Goal: Information Seeking & Learning: Learn about a topic

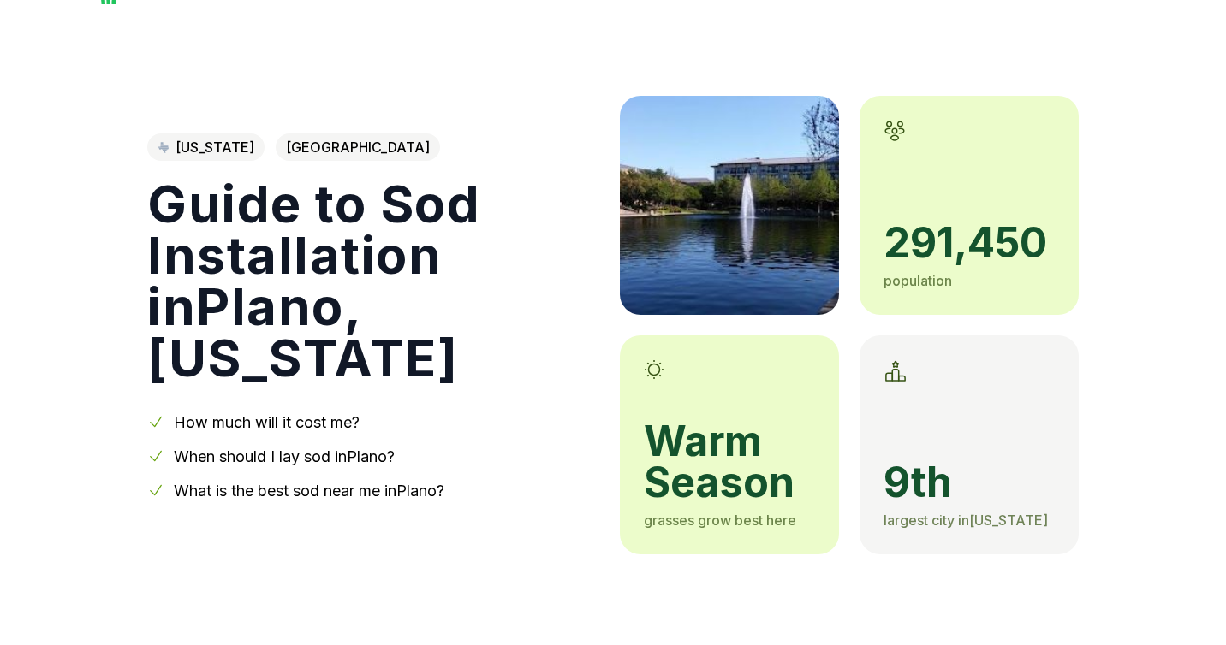
scroll to position [48, 0]
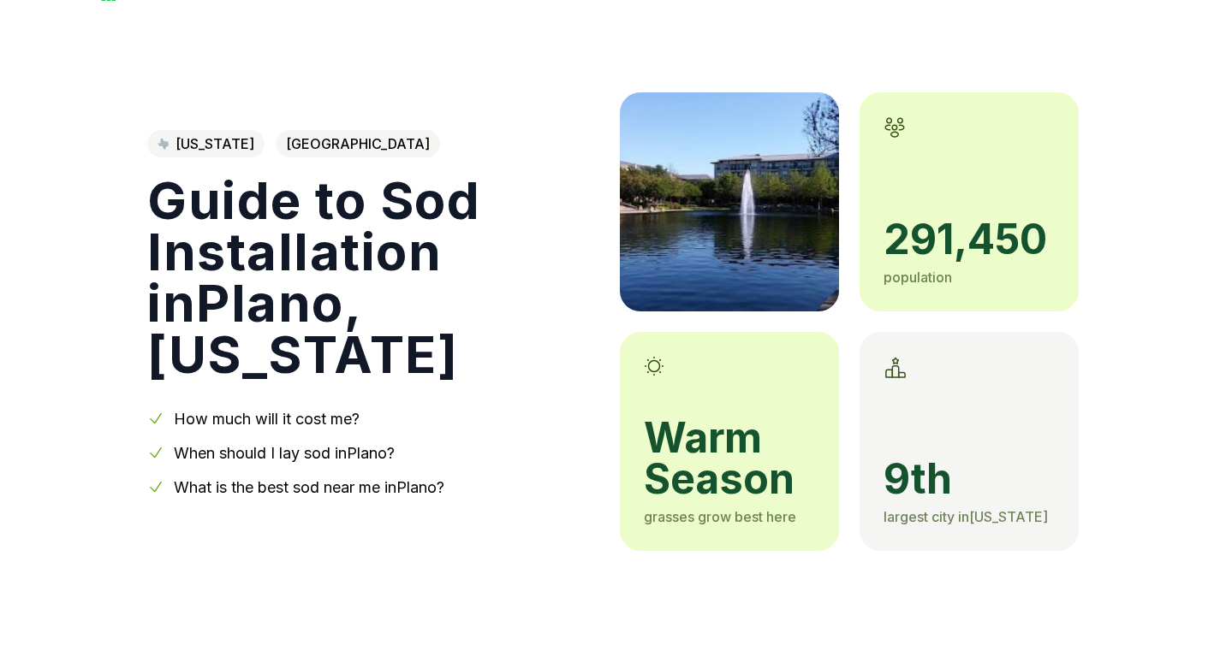
click at [300, 410] on link "How much will it cost me?" at bounding box center [267, 419] width 186 height 18
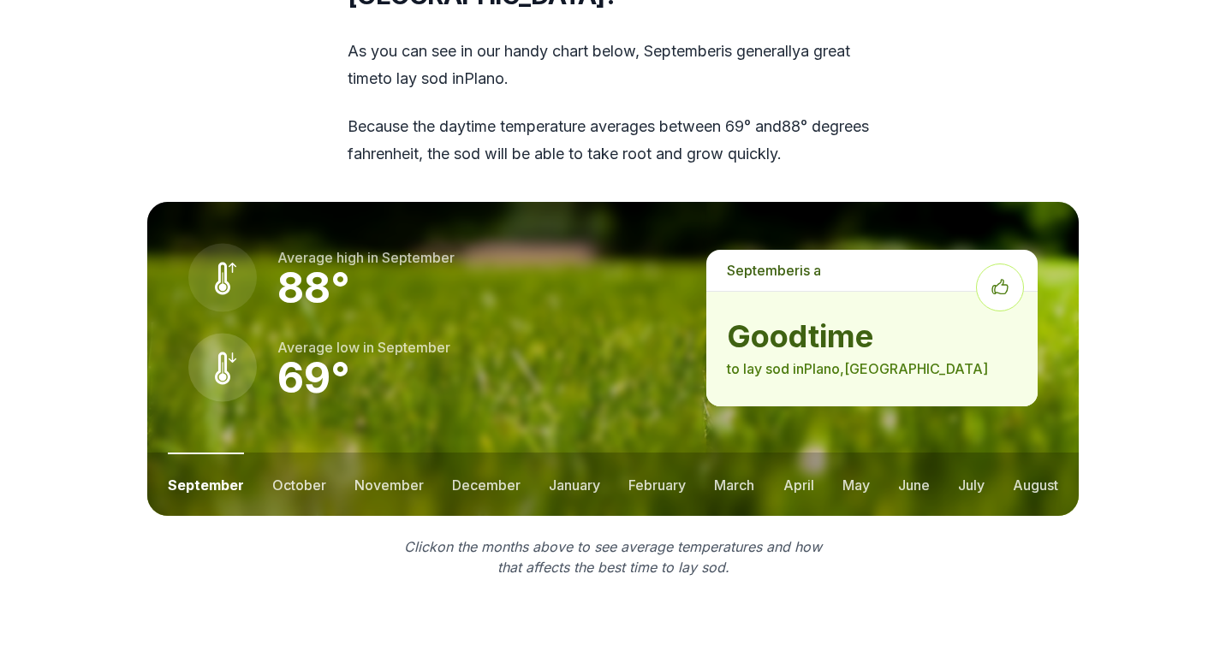
scroll to position [2137, 0]
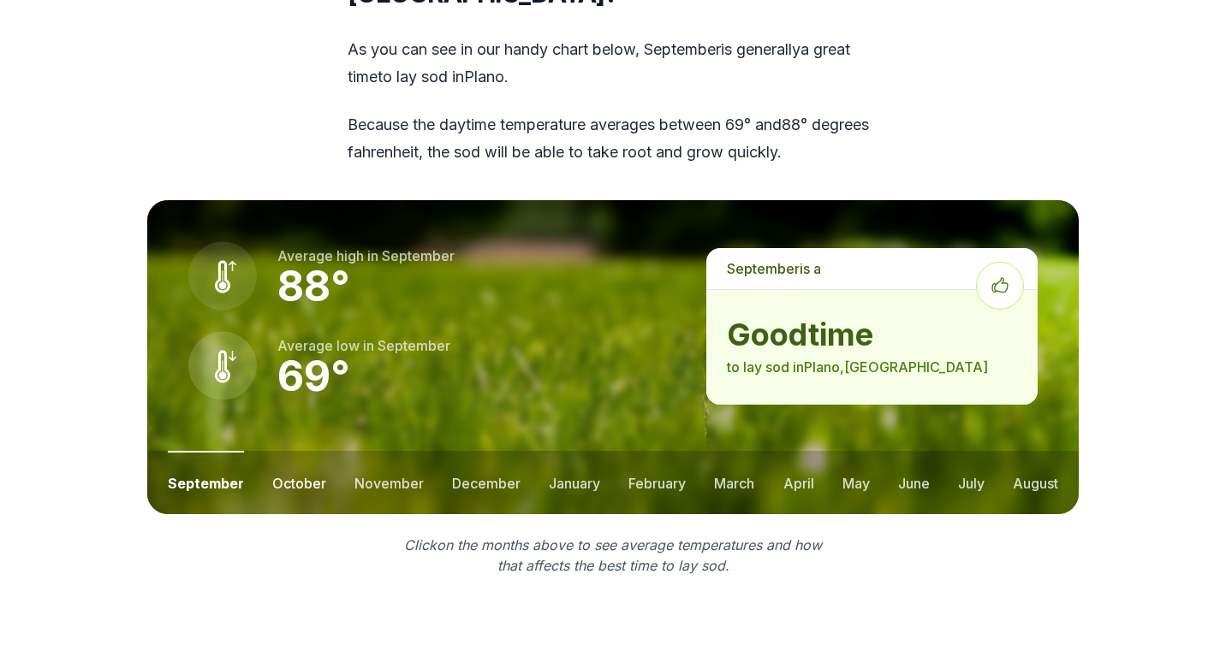
click at [309, 453] on button "october" at bounding box center [299, 482] width 54 height 63
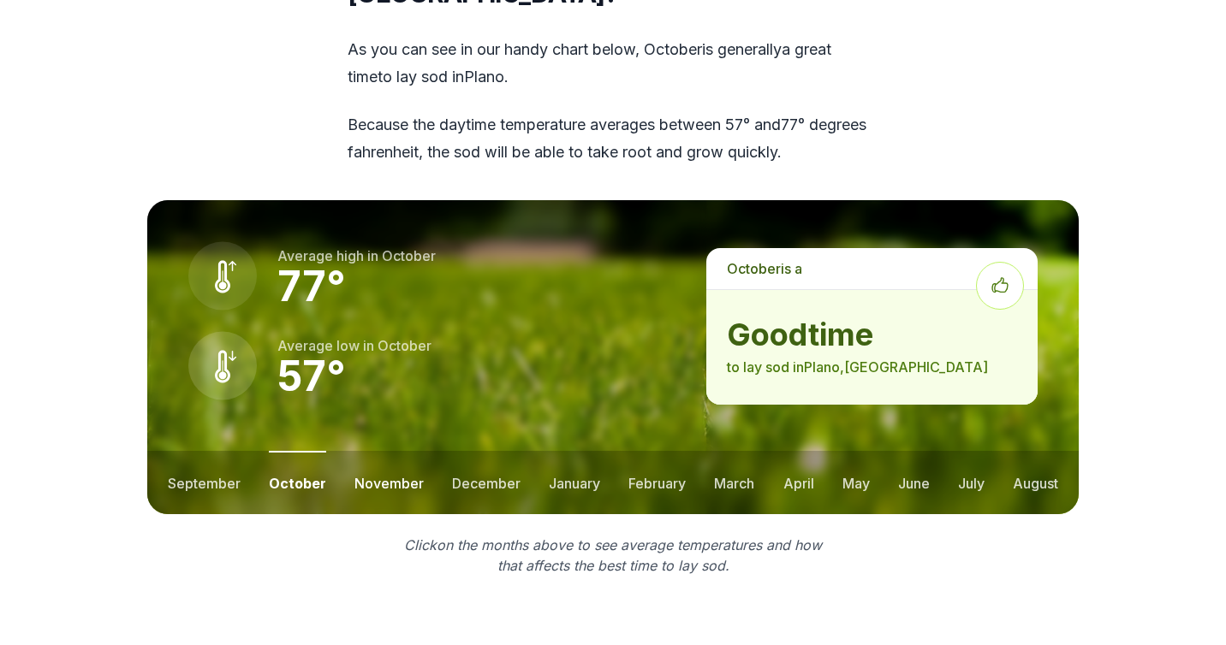
click at [361, 455] on button "november" at bounding box center [388, 482] width 69 height 63
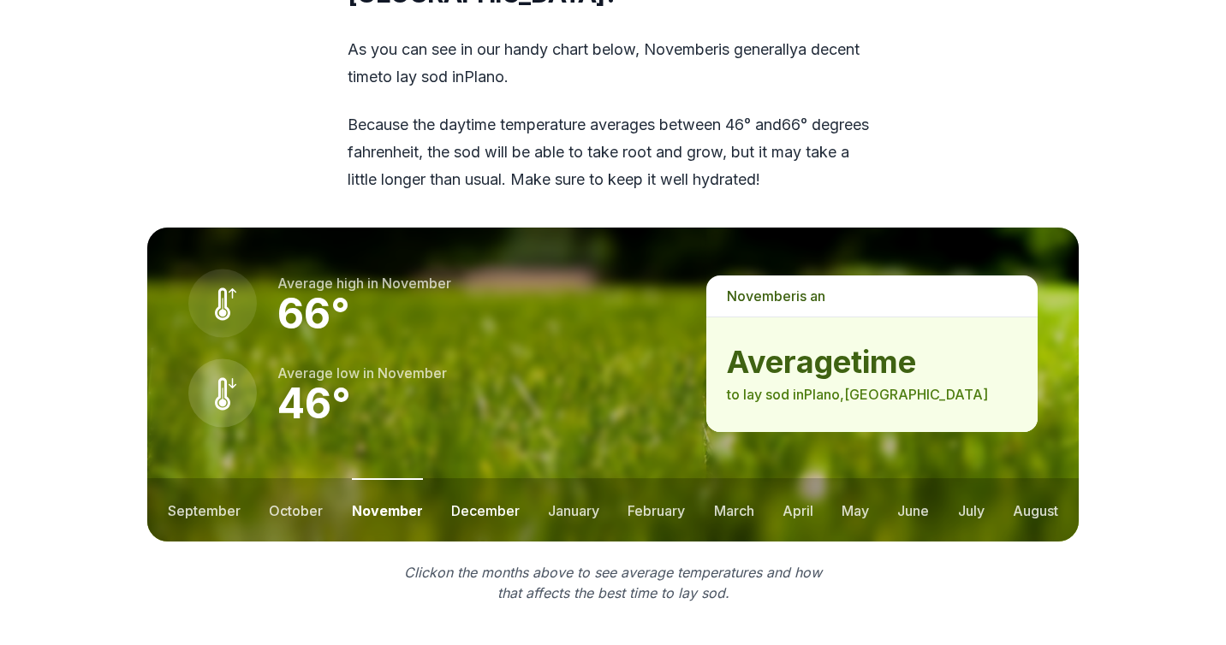
click at [454, 479] on button "december" at bounding box center [485, 510] width 68 height 63
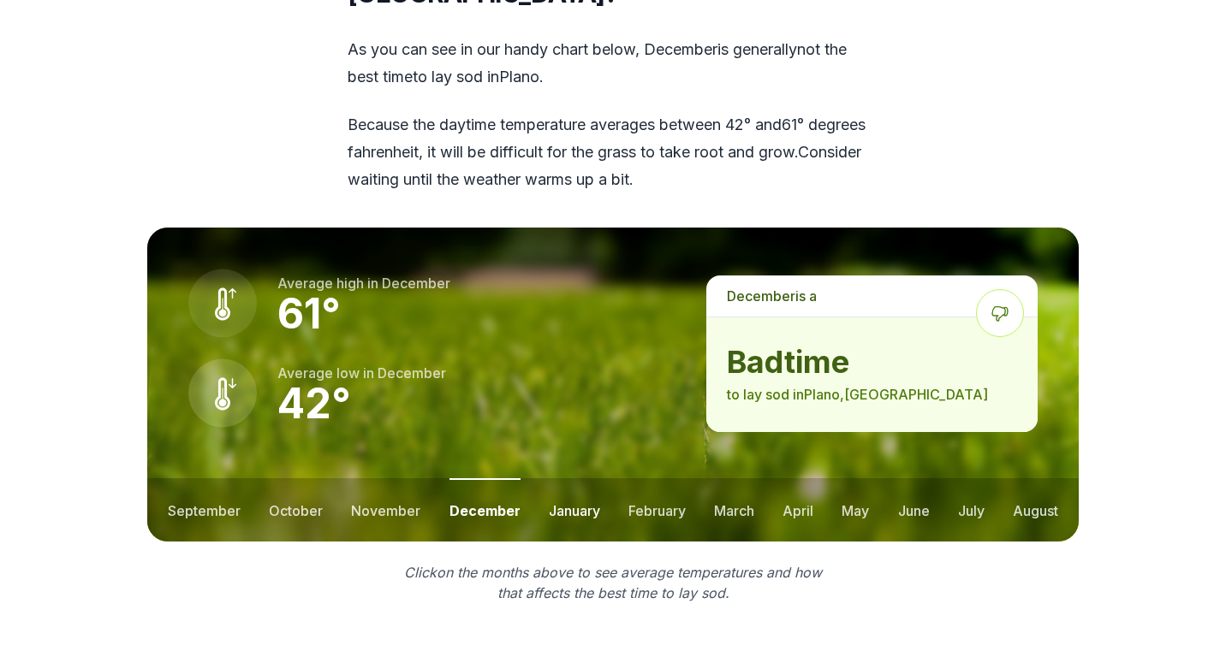
click at [574, 479] on button "january" at bounding box center [574, 510] width 51 height 63
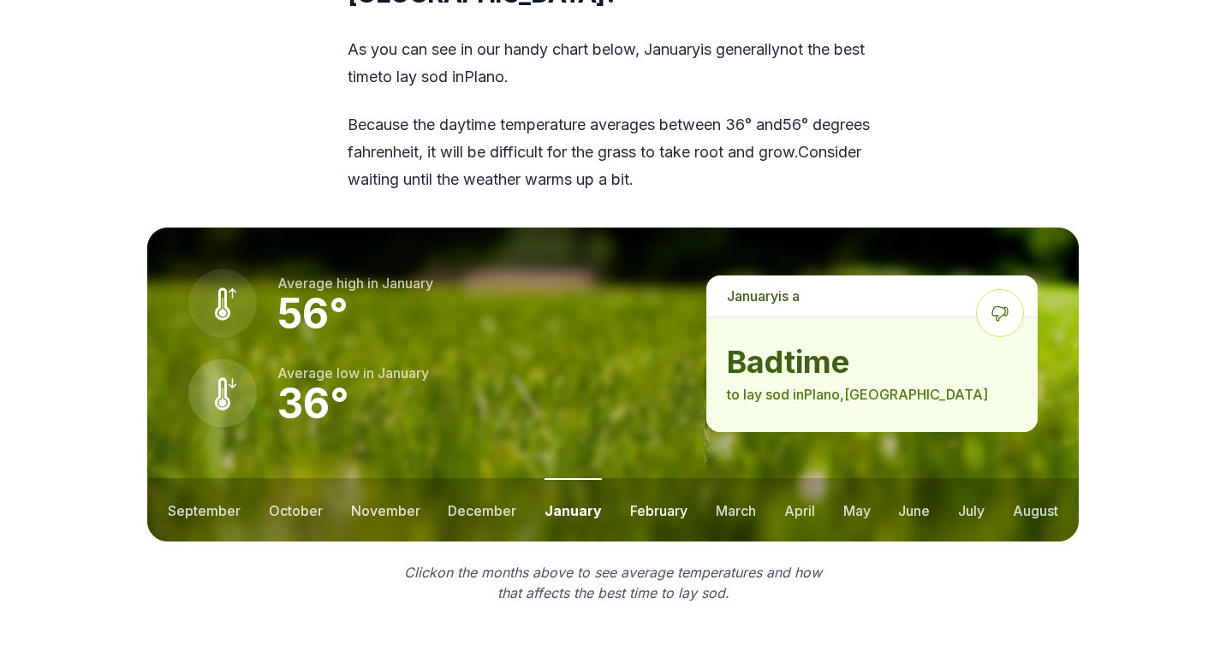
click at [642, 479] on button "february" at bounding box center [658, 510] width 57 height 63
click at [715, 479] on button "march" at bounding box center [735, 510] width 40 height 63
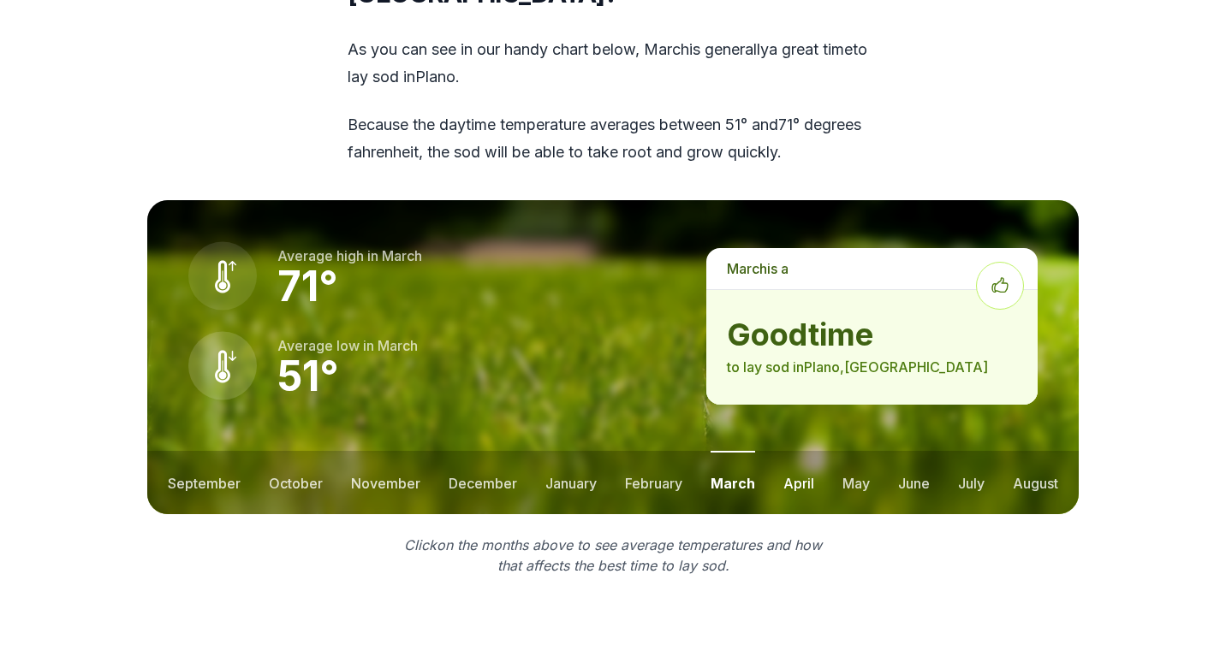
click at [795, 452] on button "april" at bounding box center [798, 482] width 31 height 63
click at [851, 459] on button "may" at bounding box center [855, 482] width 27 height 63
click at [900, 457] on button "june" at bounding box center [914, 482] width 32 height 63
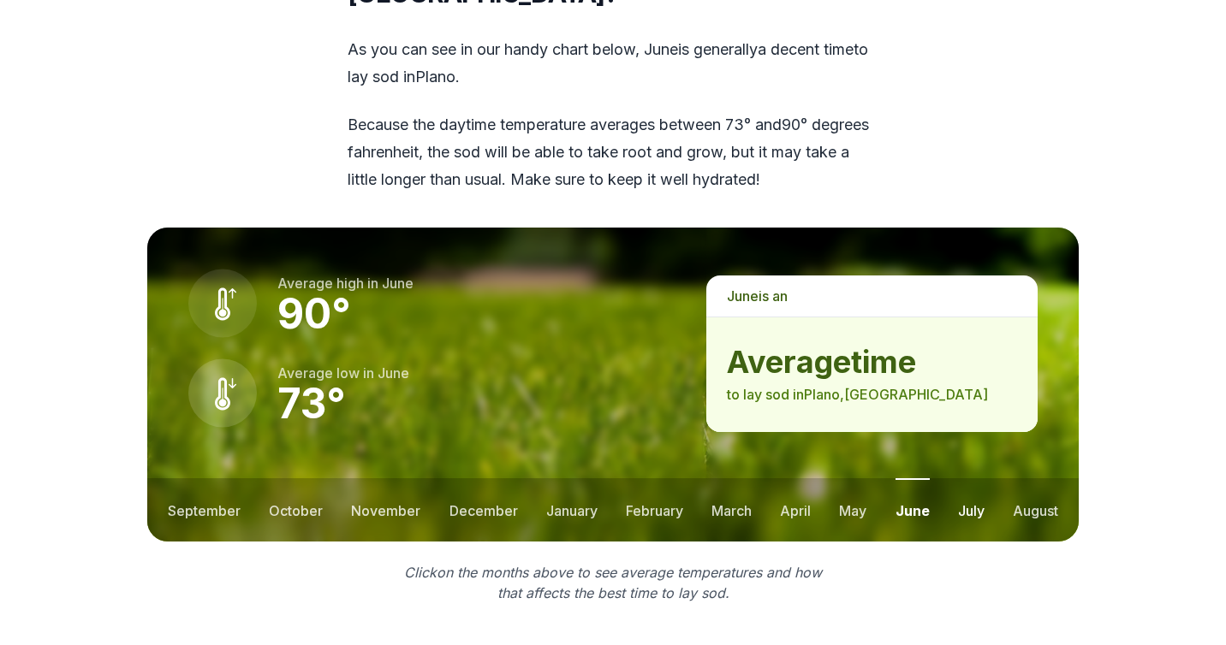
click at [964, 479] on button "july" at bounding box center [971, 510] width 27 height 63
click at [1030, 483] on button "august" at bounding box center [1035, 510] width 45 height 63
click at [200, 479] on button "september" at bounding box center [204, 510] width 73 height 63
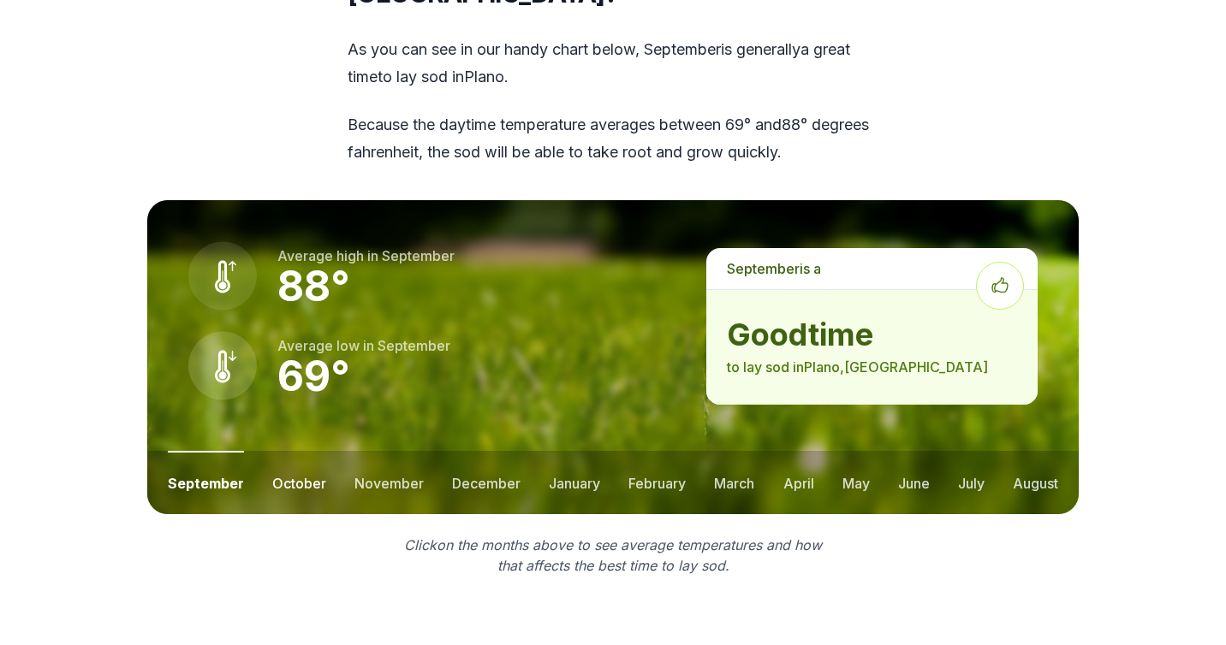
click at [300, 451] on button "october" at bounding box center [299, 482] width 54 height 63
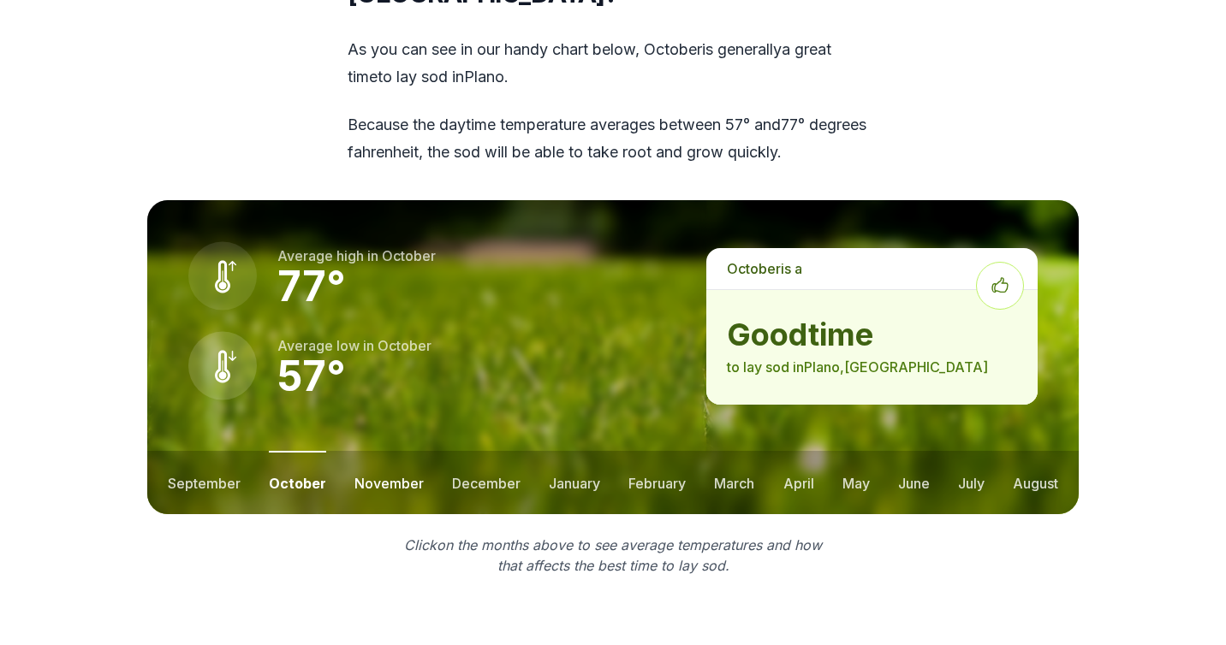
click at [356, 455] on button "november" at bounding box center [388, 482] width 69 height 63
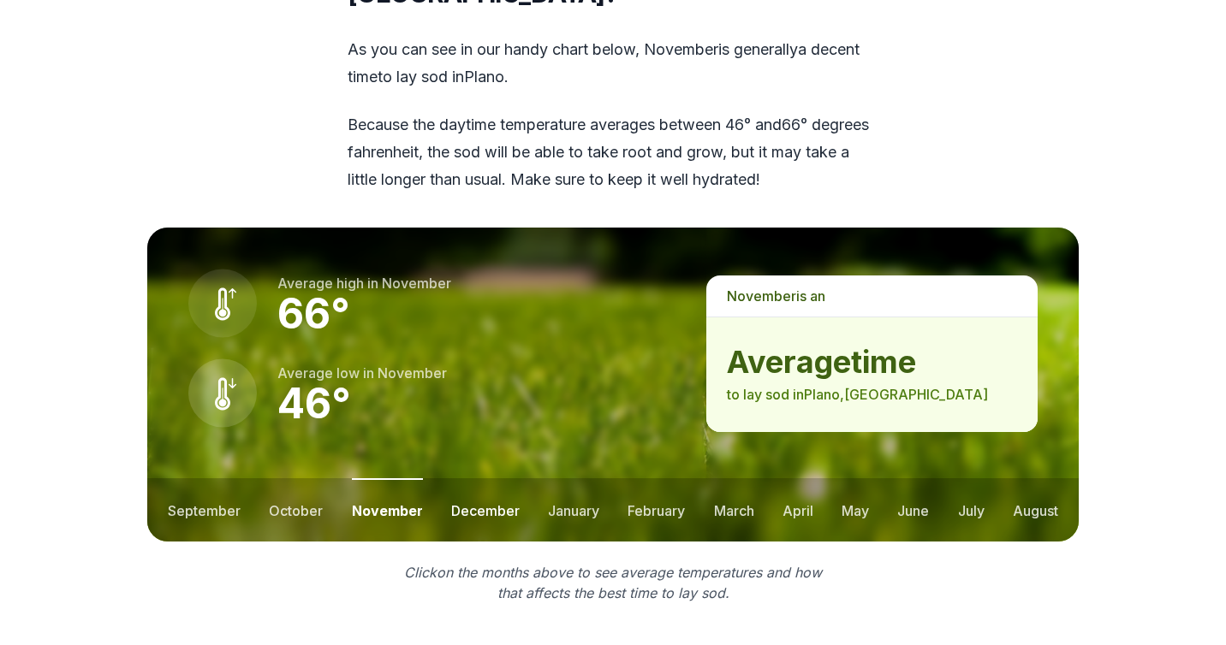
click at [481, 479] on button "december" at bounding box center [485, 510] width 68 height 63
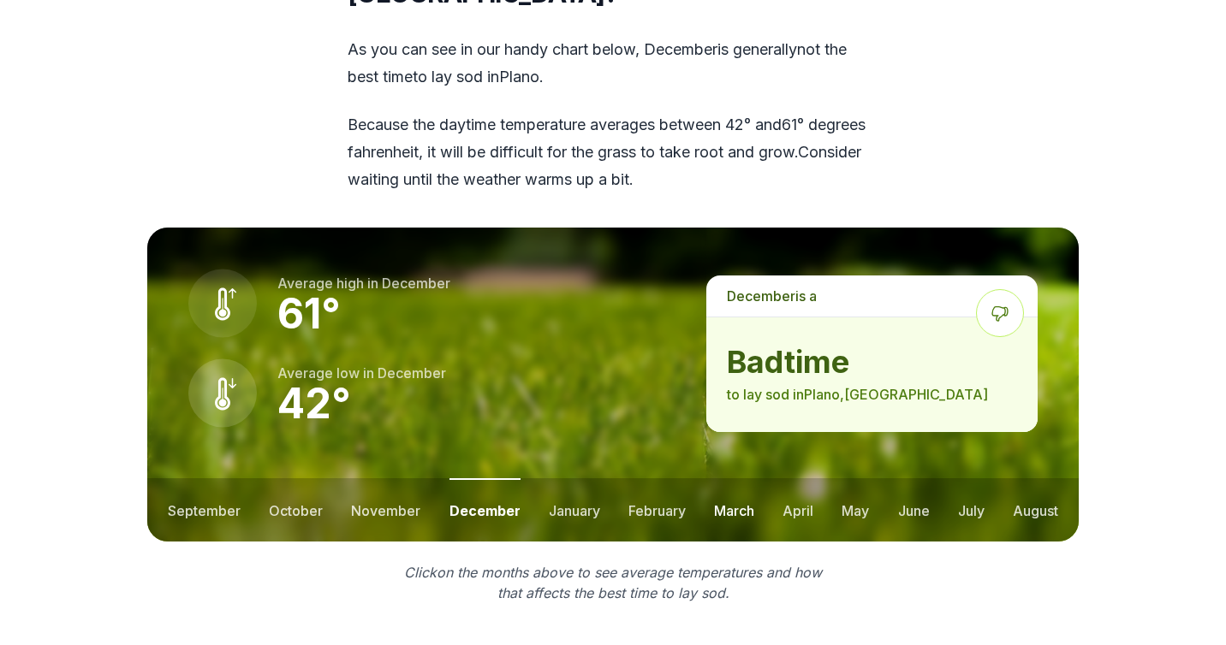
click at [717, 479] on button "march" at bounding box center [734, 510] width 40 height 63
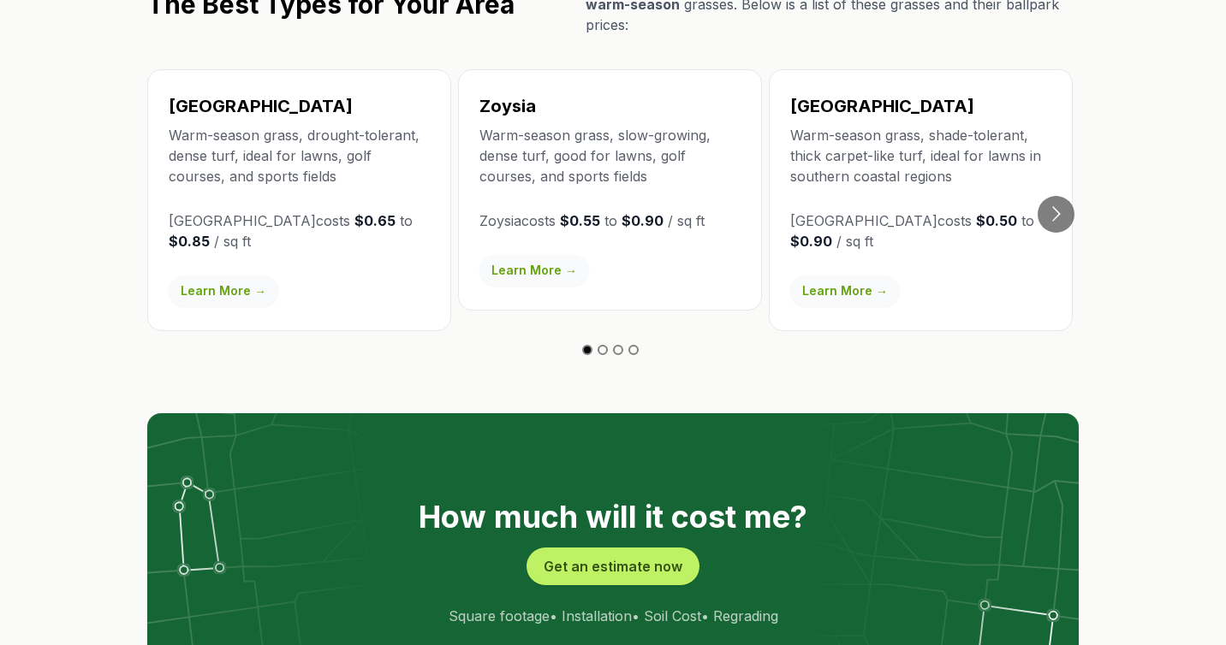
scroll to position [2959, 0]
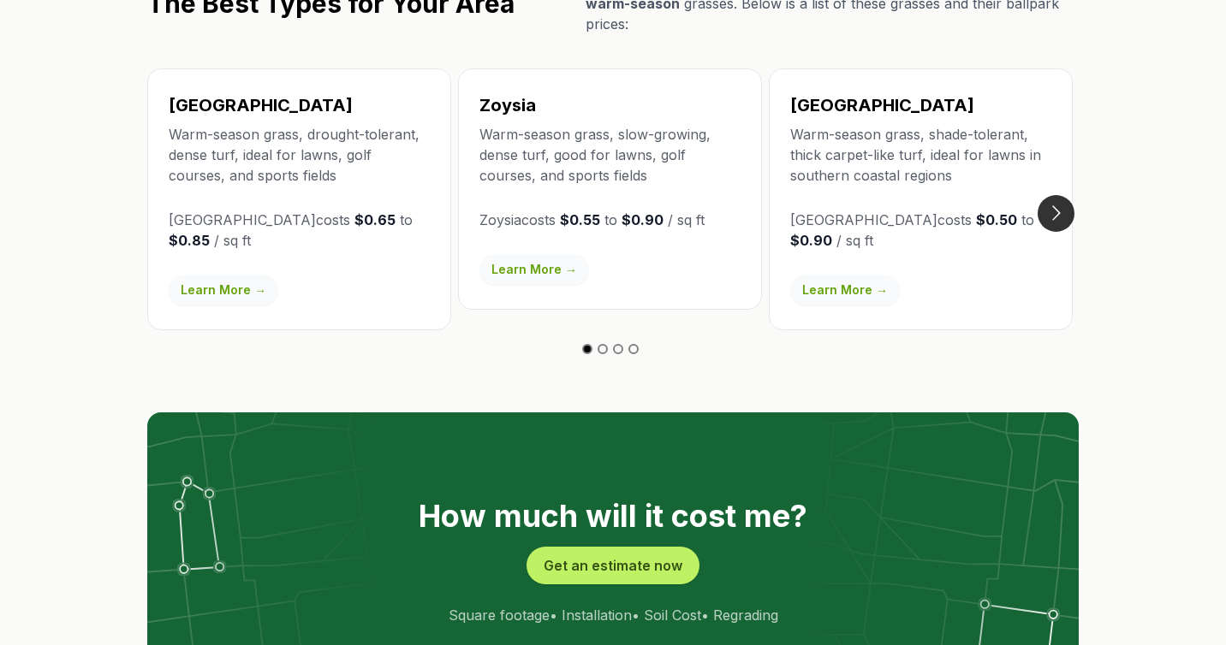
click at [1059, 195] on button "Go to next slide" at bounding box center [1056, 213] width 37 height 37
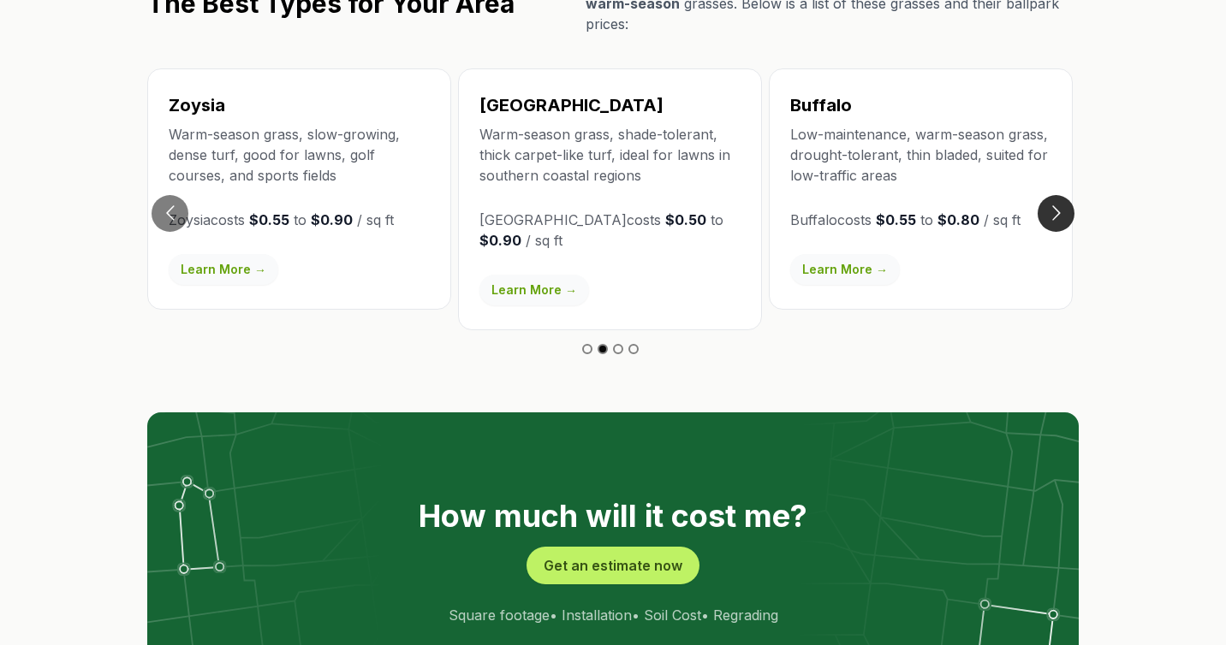
click at [1059, 195] on button "Go to next slide" at bounding box center [1056, 213] width 37 height 37
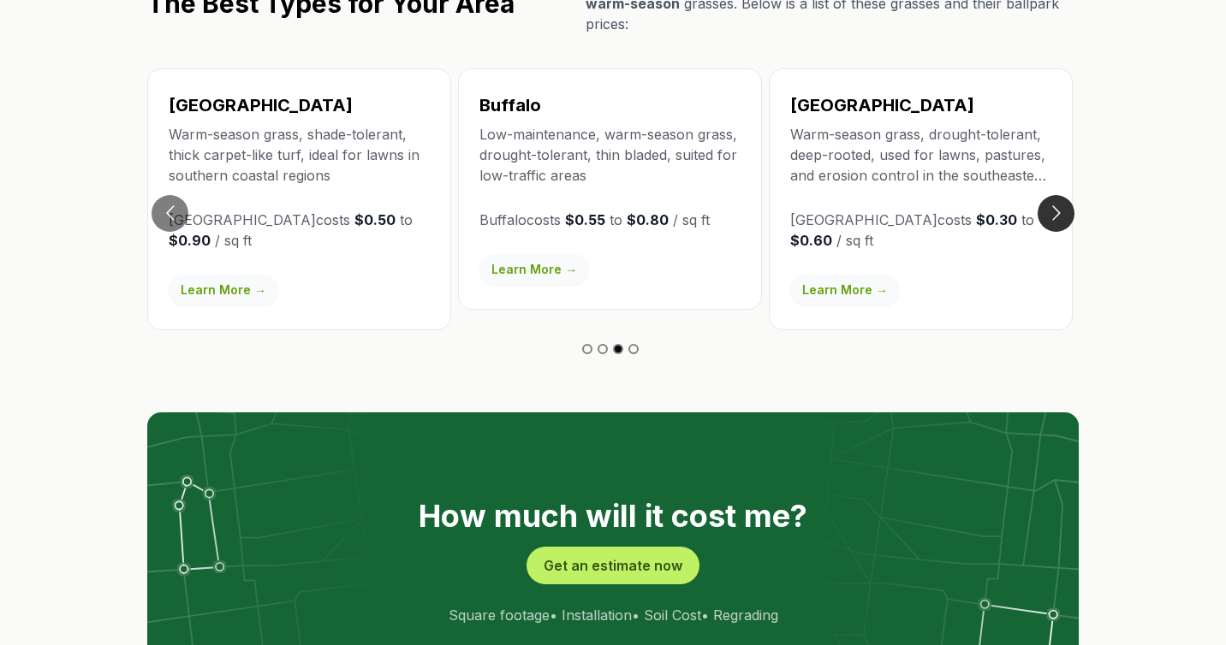
click at [1059, 195] on button "Go to next slide" at bounding box center [1056, 213] width 37 height 37
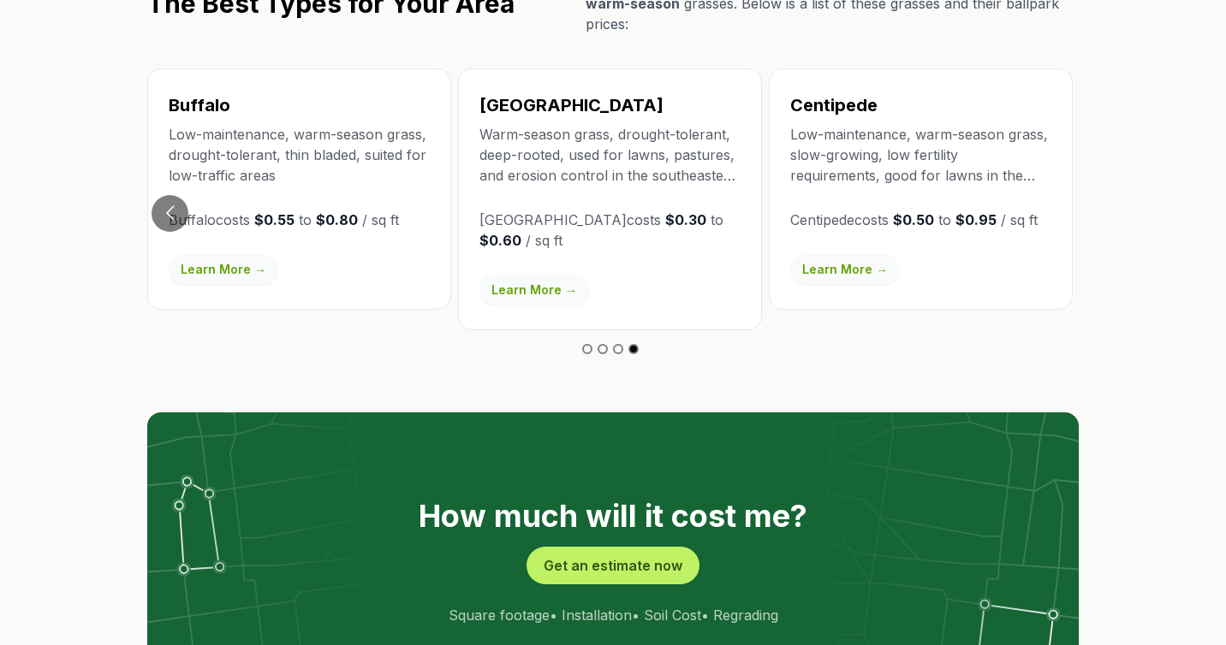
click at [1059, 170] on div "Centipede Low-maintenance, warm-season grass, slow-growing, low fertility requi…" at bounding box center [921, 188] width 304 height 241
click at [168, 195] on button "Go to previous slide" at bounding box center [170, 213] width 37 height 37
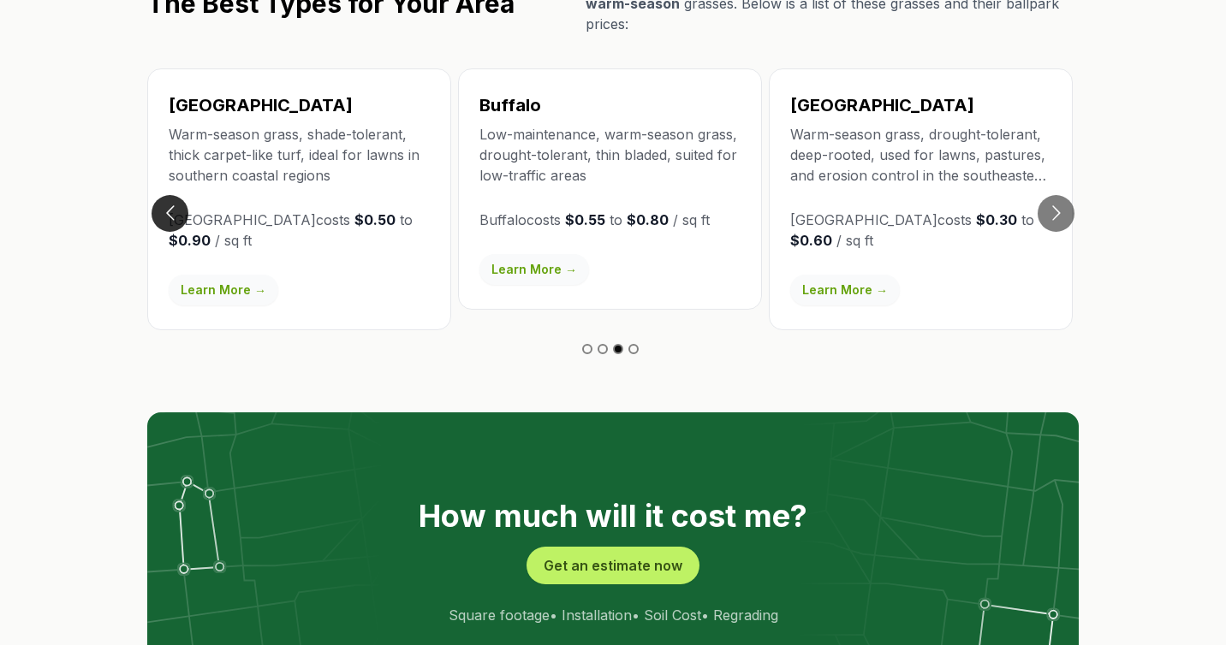
click at [168, 195] on button "Go to previous slide" at bounding box center [170, 213] width 37 height 37
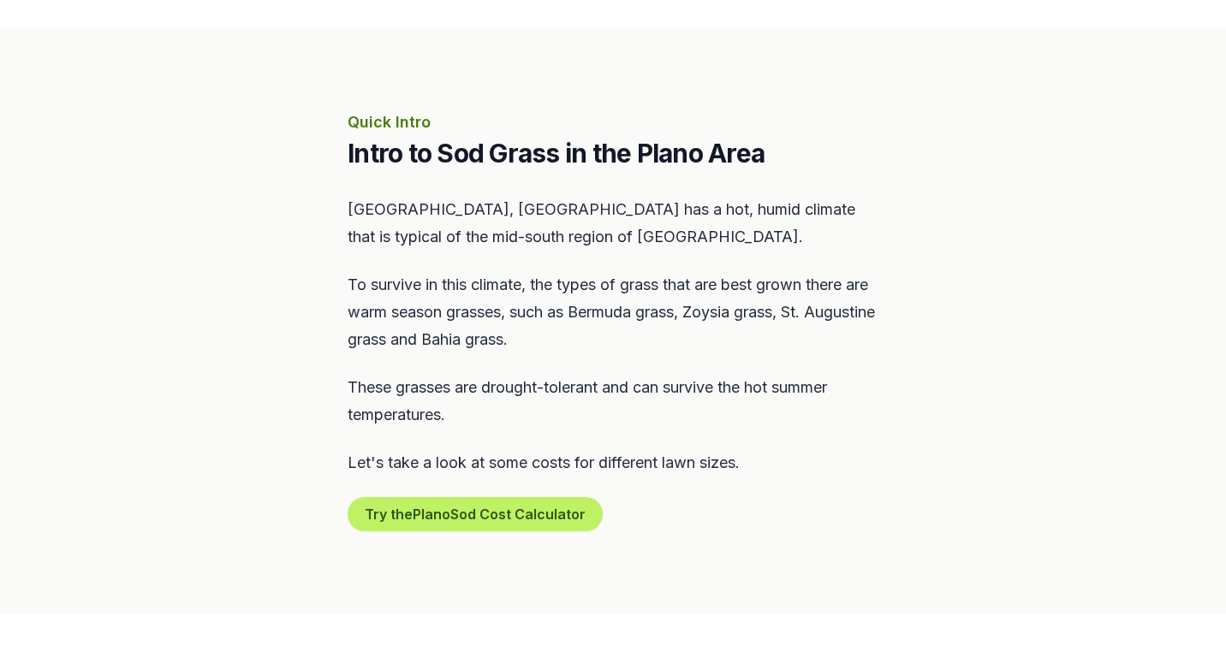
scroll to position [0, 0]
